Goal: Task Accomplishment & Management: Use online tool/utility

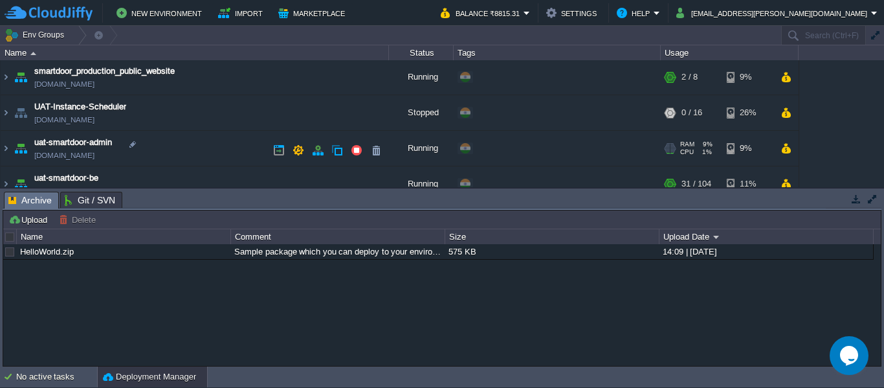
scroll to position [106, 0]
click at [6, 145] on img at bounding box center [6, 149] width 10 height 35
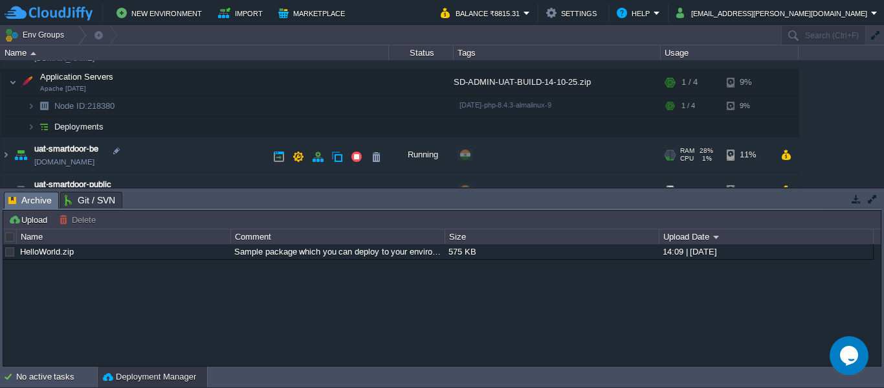
scroll to position [203, 0]
click at [28, 127] on img at bounding box center [31, 128] width 8 height 20
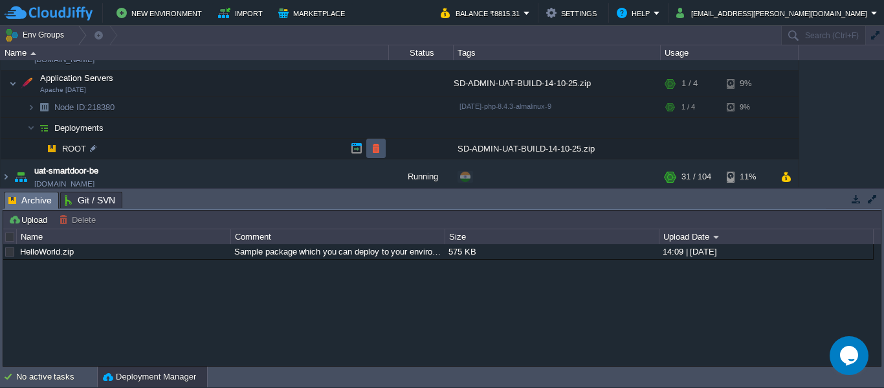
click at [375, 150] on button "button" at bounding box center [376, 148] width 12 height 12
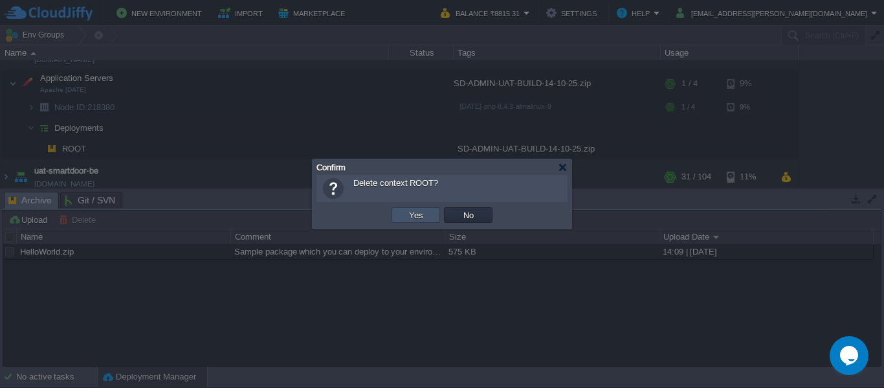
click at [423, 212] on button "Yes" at bounding box center [416, 215] width 22 height 12
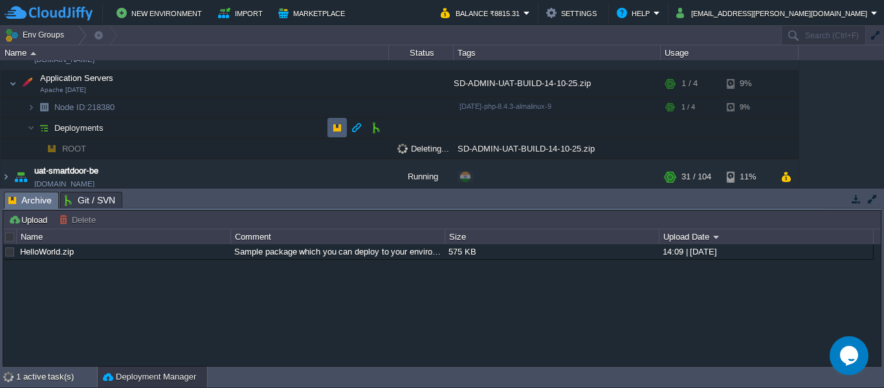
click at [331, 122] on td at bounding box center [337, 127] width 19 height 19
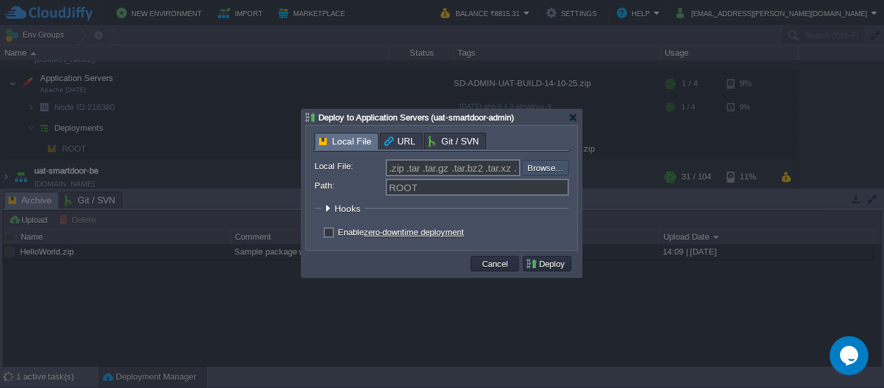
click at [531, 162] on input "file" at bounding box center [487, 168] width 164 height 16
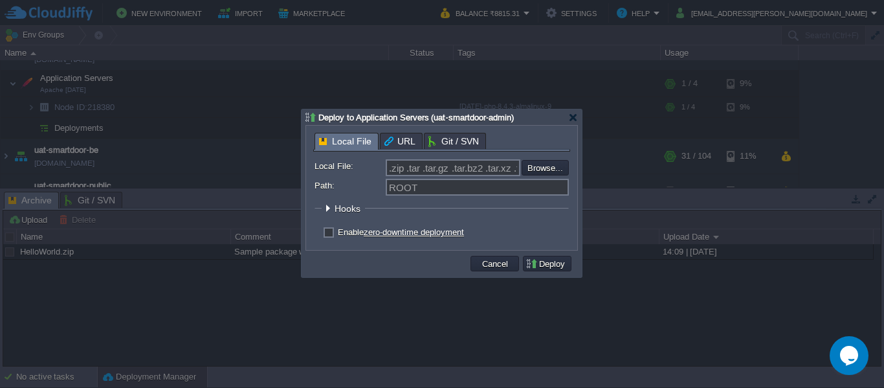
type input "C:\fakepath\SD-ADMIN-UAT-BUILD-14-10-25.zip"
type input "SD-ADMIN-UAT-BUILD-14-10-25.zip"
click at [548, 264] on button "Deploy" at bounding box center [547, 264] width 43 height 12
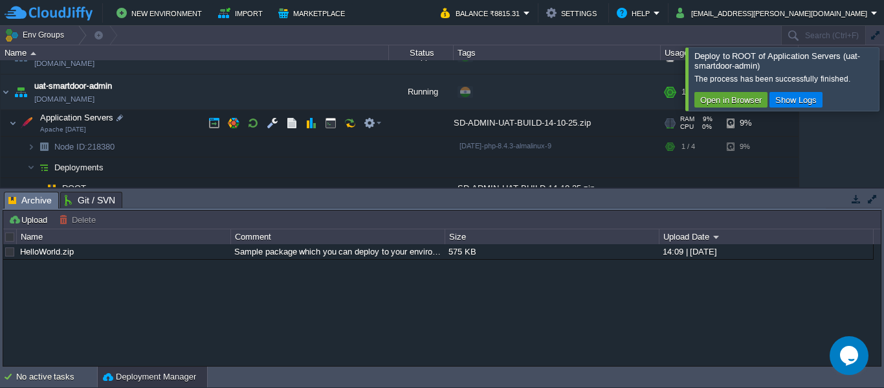
scroll to position [247, 0]
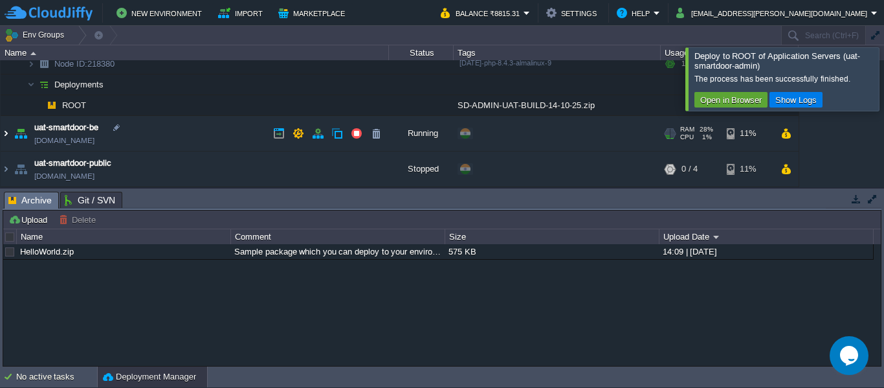
click at [6, 133] on img at bounding box center [6, 133] width 10 height 35
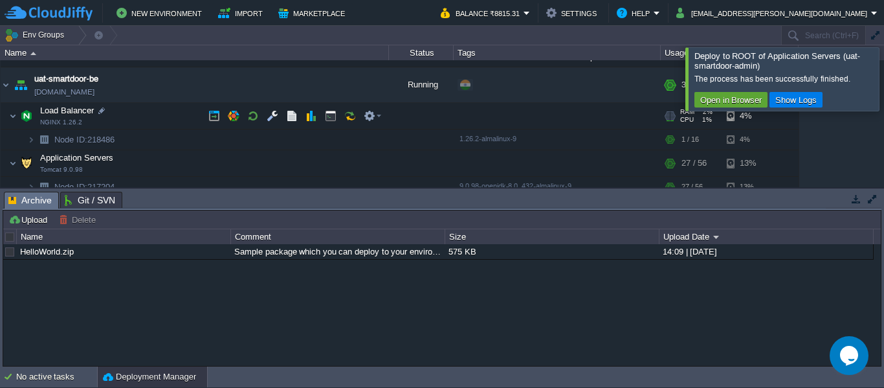
scroll to position [300, 0]
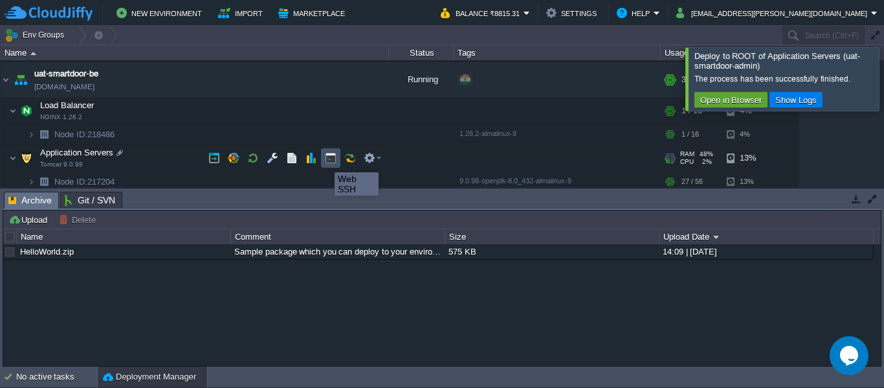
click at [332, 159] on button "button" at bounding box center [331, 158] width 12 height 12
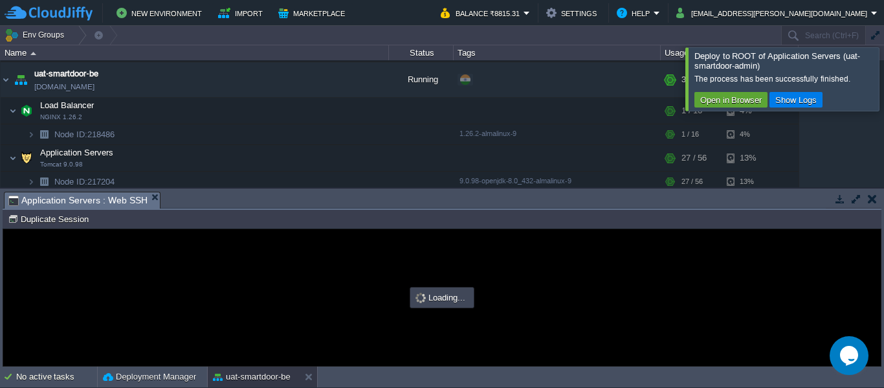
scroll to position [0, 0]
type input "#000000"
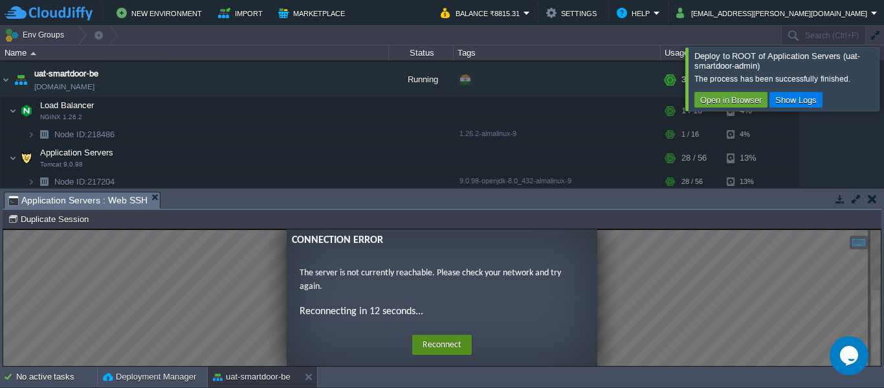
click at [427, 350] on button "Reconnect" at bounding box center [442, 345] width 60 height 21
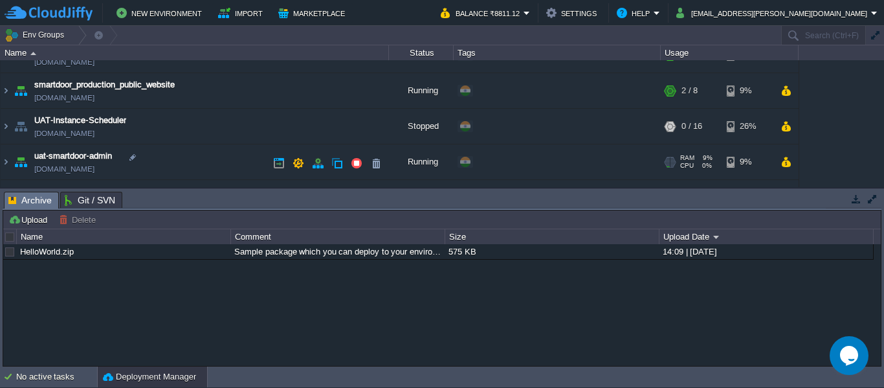
scroll to position [158, 0]
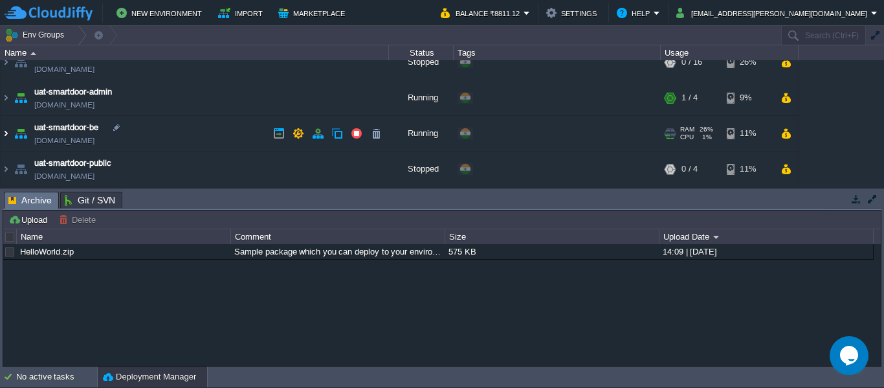
click at [3, 133] on img at bounding box center [6, 133] width 10 height 35
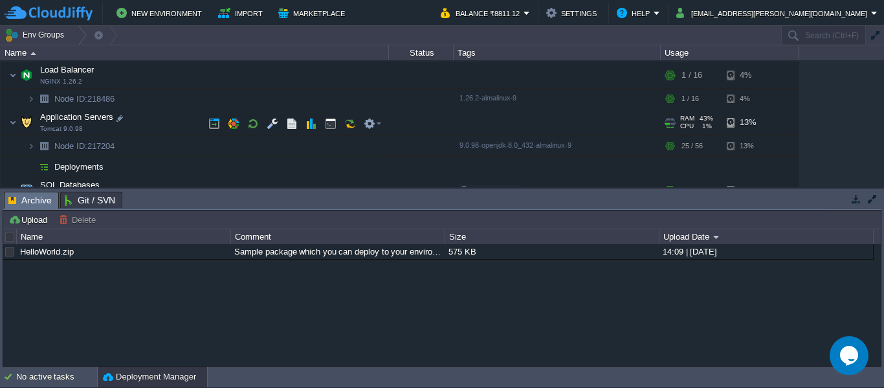
scroll to position [251, 0]
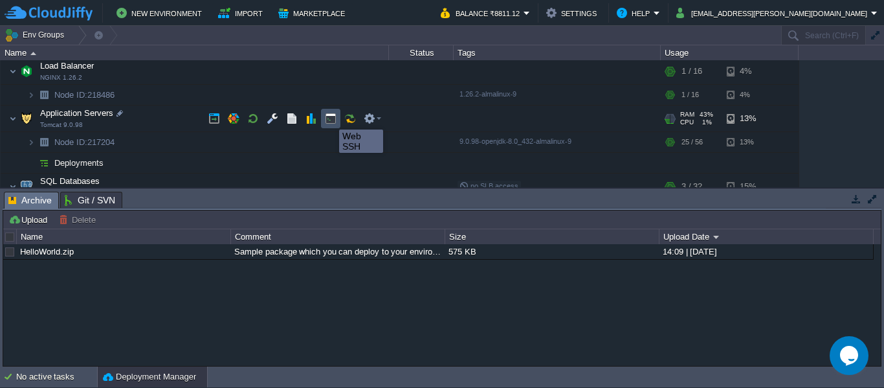
click at [329, 118] on button "button" at bounding box center [331, 119] width 12 height 12
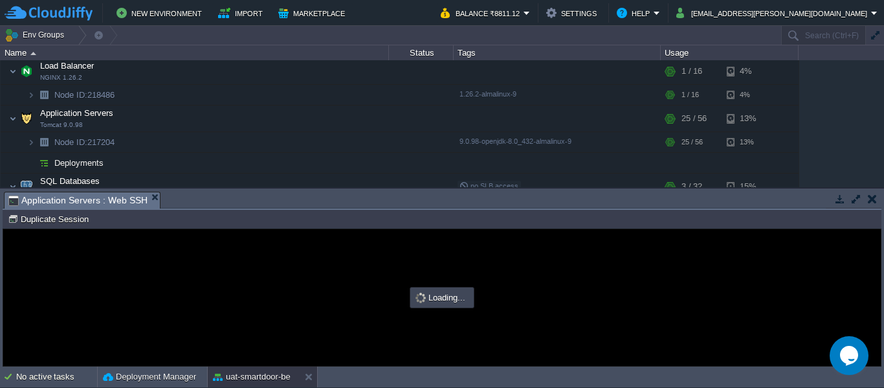
scroll to position [0, 0]
type input "#000000"
